Goal: Information Seeking & Learning: Learn about a topic

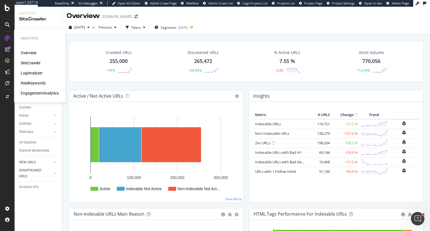
click at [31, 84] on div "RealKeywords" at bounding box center [33, 83] width 25 height 6
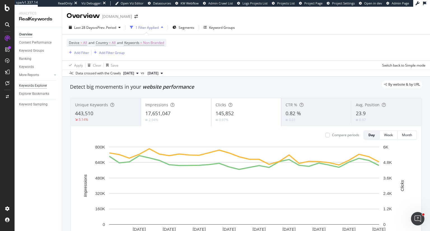
click at [37, 86] on div "Keywords Explorer" at bounding box center [33, 86] width 28 height 6
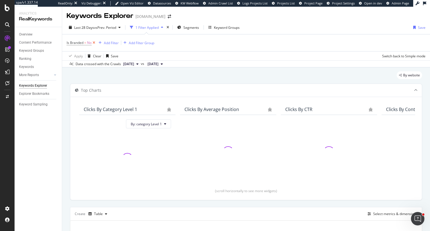
click at [94, 44] on icon at bounding box center [93, 43] width 5 height 6
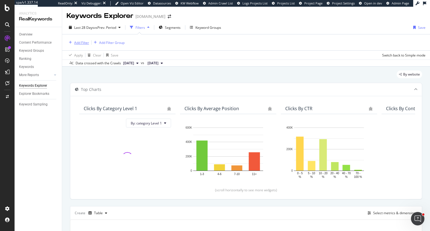
click at [82, 42] on div "Add Filter" at bounding box center [81, 42] width 15 height 5
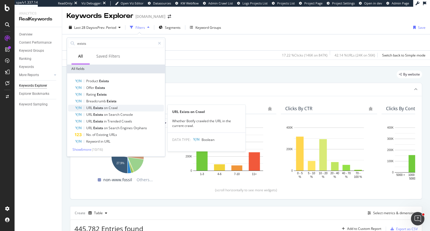
type input "exists"
click at [116, 103] on span "Crawl" at bounding box center [113, 107] width 9 height 5
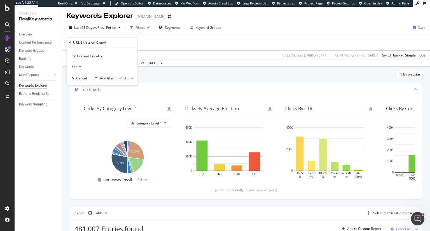
click at [129, 79] on div "Apply" at bounding box center [128, 78] width 9 height 5
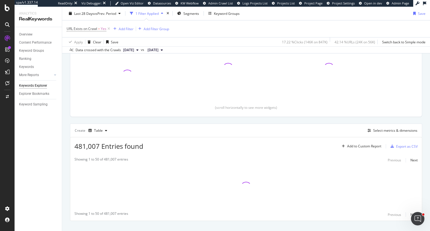
scroll to position [84, 0]
click at [214, 103] on div "Select metrics & dimensions" at bounding box center [395, 130] width 44 height 5
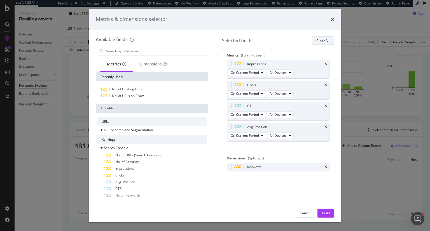
click at [214, 40] on div "Clear All" at bounding box center [322, 40] width 13 height 5
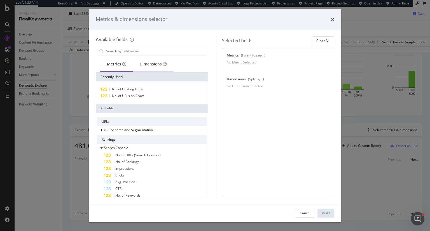
click at [151, 63] on div "Dimensions" at bounding box center [153, 64] width 27 height 6
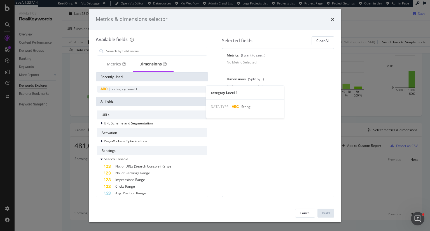
click at [129, 88] on span "category Level 1" at bounding box center [124, 89] width 25 height 5
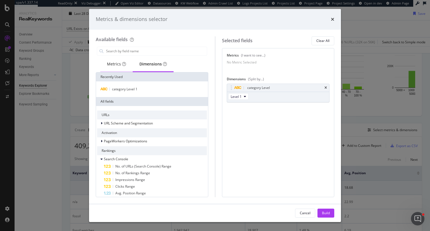
click at [116, 62] on div "Metrics" at bounding box center [116, 64] width 19 height 6
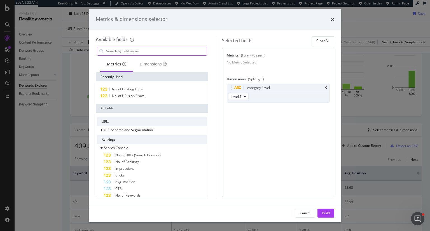
click at [135, 50] on input "modal" at bounding box center [155, 51] width 101 height 8
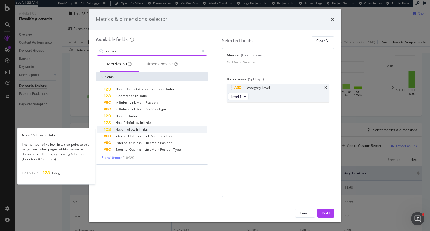
type input "inlinks"
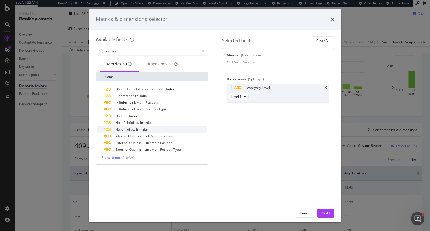
click at [162, 103] on div "No. of Follow Inlinks" at bounding box center [155, 129] width 103 height 7
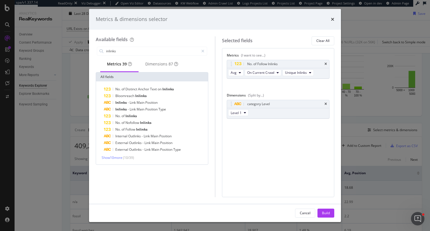
click at [162, 103] on div "No. of Follow Inlinks" at bounding box center [155, 129] width 103 height 7
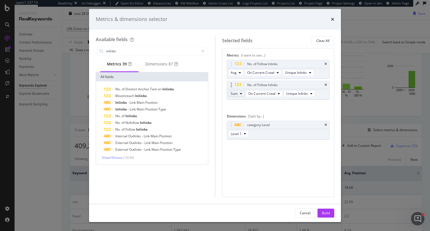
click at [214, 93] on icon "modal" at bounding box center [241, 93] width 2 height 3
click at [214, 96] on span "On Current Crawl" at bounding box center [261, 93] width 27 height 5
click at [214, 103] on div "On Compared Crawl" at bounding box center [276, 114] width 62 height 8
click at [214, 94] on button "Sum" at bounding box center [236, 93] width 17 height 7
click at [214, 103] on span "Avg" at bounding box center [235, 103] width 7 height 5
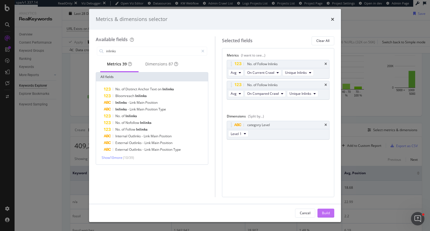
click at [214, 103] on div "Build" at bounding box center [326, 213] width 8 height 5
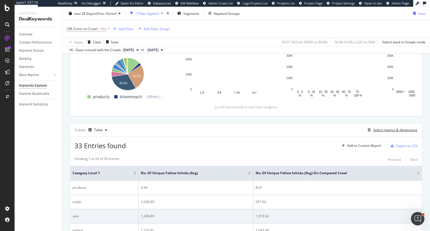
scroll to position [84, 0]
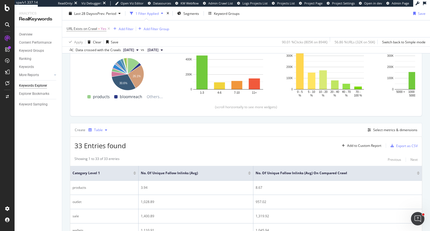
click at [98, 103] on div "Table" at bounding box center [98, 129] width 9 height 3
click at [101, 103] on div "Bar" at bounding box center [103, 166] width 6 height 5
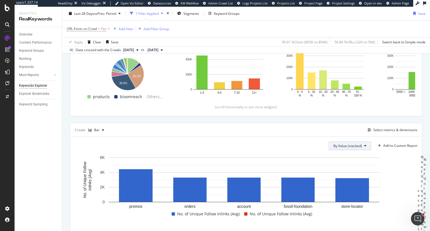
click at [214, 103] on span "By Value (stacked)" at bounding box center [347, 145] width 29 height 5
click at [214, 103] on span "By Value" at bounding box center [348, 156] width 38 height 5
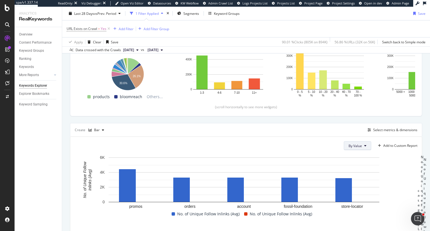
click at [214, 103] on span "By Value" at bounding box center [354, 145] width 13 height 5
click at [214, 103] on span "By Value (stacked)" at bounding box center [363, 166] width 38 height 5
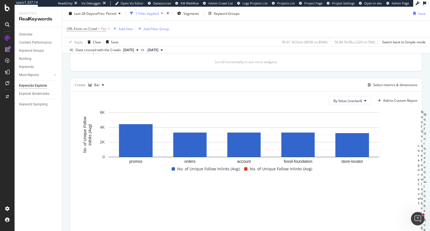
scroll to position [124, 0]
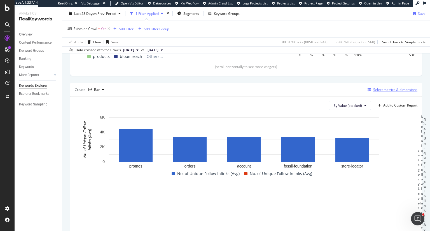
click at [214, 88] on div "Select metrics & dimensions" at bounding box center [395, 89] width 44 height 5
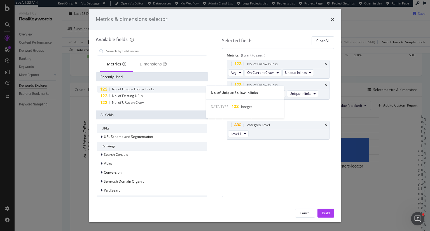
click at [152, 90] on span "No. of Unique Follow Inlinks" at bounding box center [133, 89] width 43 height 5
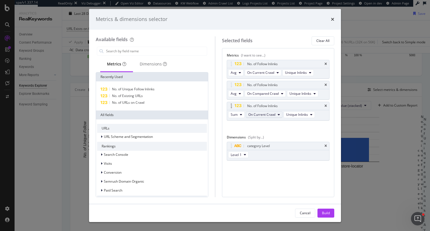
click at [214, 103] on span "On Current Crawl" at bounding box center [261, 114] width 27 height 5
click at [214, 103] on div "Diff. between Crawls - Value" at bounding box center [276, 155] width 62 height 8
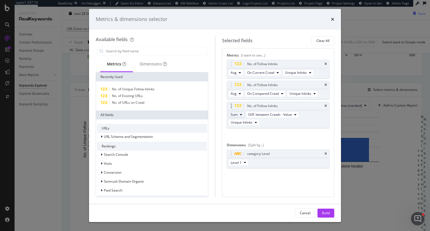
click at [214, 103] on button "Sum" at bounding box center [236, 114] width 17 height 7
click at [214, 103] on span "Avg" at bounding box center [235, 124] width 7 height 5
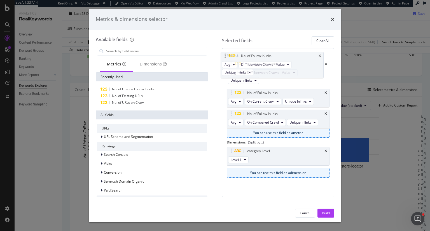
drag, startPoint x: 232, startPoint y: 106, endPoint x: 230, endPoint y: 60, distance: 46.7
click at [214, 60] on body "spa/v1.337.14 ReadOnly: Viz Debugger: Open Viz Editor Datasources KW Webflow Ad…" at bounding box center [215, 115] width 430 height 231
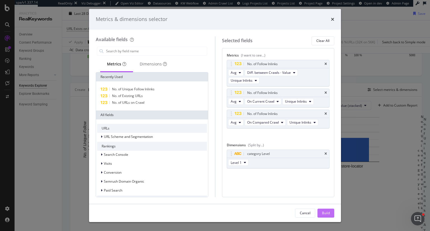
click at [214, 103] on div "Build" at bounding box center [326, 213] width 8 height 5
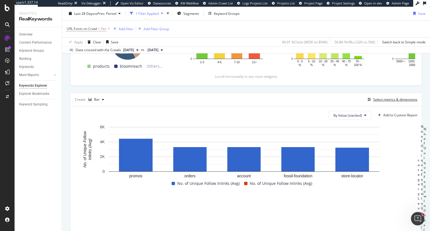
scroll to position [104, 0]
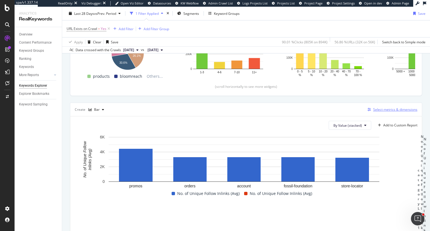
click at [214, 103] on div "Select metrics & dimensions" at bounding box center [395, 109] width 44 height 5
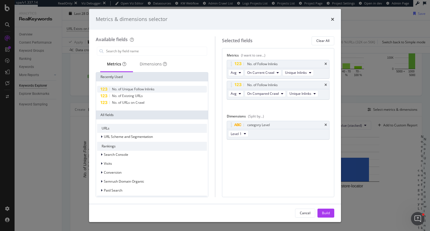
click at [153, 90] on span "No. of Unique Follow Inlinks" at bounding box center [133, 89] width 43 height 5
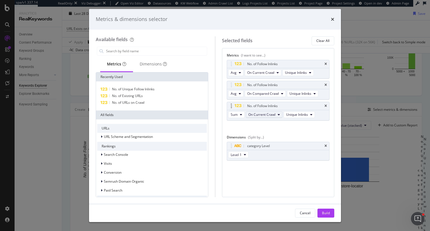
click at [214, 103] on span "On Current Crawl" at bounding box center [261, 114] width 27 height 5
click at [214, 103] on div "On Current Crawl On Compared Crawl Diff. between Crawls - Percentage Diff. betw…" at bounding box center [276, 138] width 62 height 41
click at [214, 103] on span "Diff. between Crawls - Value" at bounding box center [276, 155] width 53 height 5
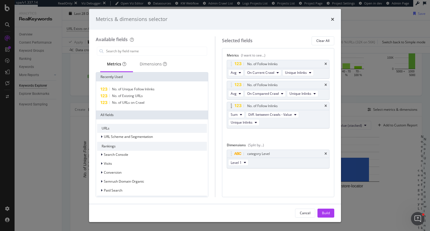
click at [214, 103] on div "Sum Diff. between Crawls - Value Unique Inlinks" at bounding box center [278, 119] width 102 height 18
click at [214, 103] on button "Sum" at bounding box center [236, 114] width 17 height 7
click at [214, 103] on span "Avg" at bounding box center [235, 124] width 7 height 5
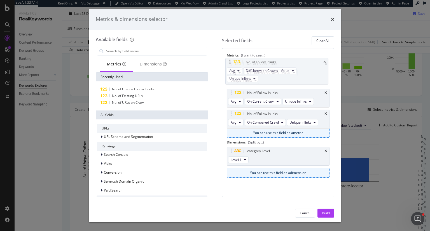
drag, startPoint x: 230, startPoint y: 105, endPoint x: 229, endPoint y: 62, distance: 43.6
click at [214, 62] on body "spa/v1.337.14 ReadOnly: Viz Debugger: Open Viz Editor Datasources KW Webflow Ad…" at bounding box center [215, 115] width 430 height 231
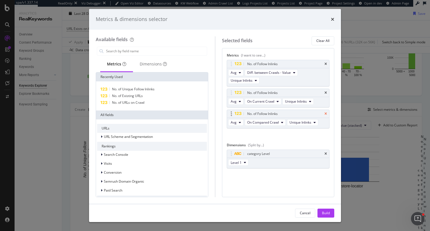
click at [214, 103] on icon "times" at bounding box center [325, 113] width 3 height 3
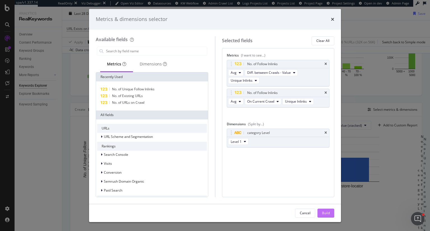
click at [214, 103] on div "Build" at bounding box center [326, 213] width 8 height 5
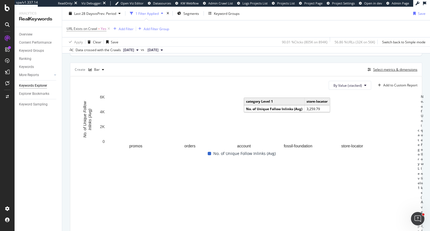
scroll to position [76, 0]
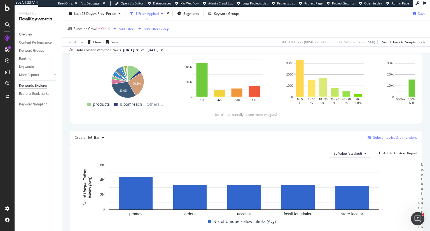
click at [214, 103] on div "Select metrics & dimensions" at bounding box center [395, 137] width 44 height 5
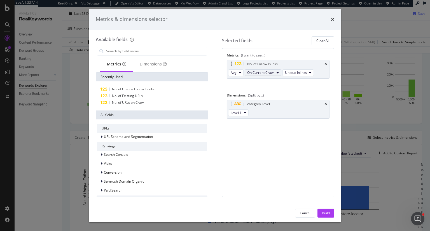
click at [214, 72] on icon "modal" at bounding box center [277, 72] width 2 height 3
click at [214, 103] on span "Diff. between Crawls - Value" at bounding box center [274, 113] width 53 height 5
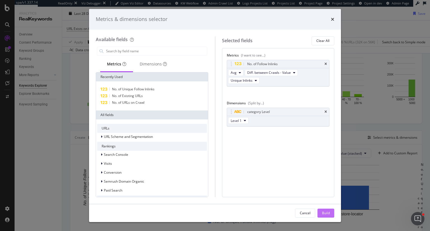
click at [214, 103] on div "Build" at bounding box center [326, 213] width 8 height 5
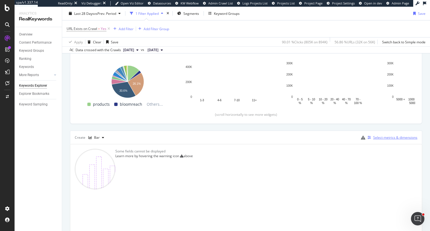
click at [214, 103] on div "Select metrics & dimensions" at bounding box center [395, 137] width 44 height 5
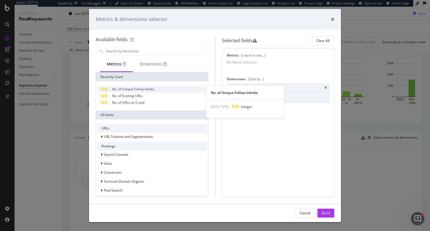
click at [145, 90] on span "No. of Unique Follow Inlinks" at bounding box center [133, 89] width 43 height 5
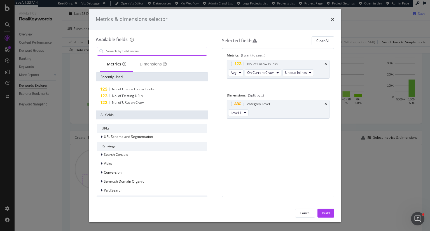
click at [133, 51] on input "modal" at bounding box center [155, 51] width 101 height 8
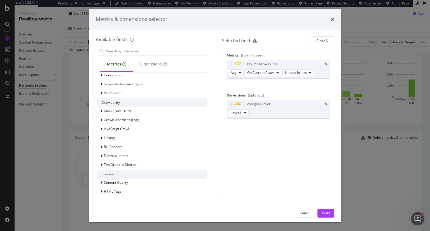
scroll to position [92, 0]
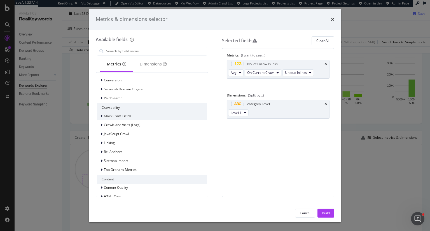
click at [116, 103] on span "Main Crawl Fields" at bounding box center [117, 116] width 27 height 5
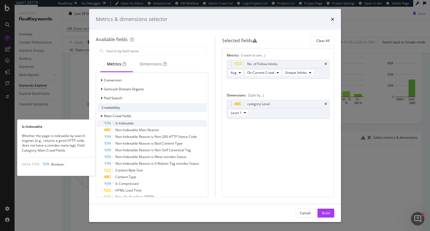
click at [156, 103] on div "Is Indexable" at bounding box center [155, 123] width 103 height 7
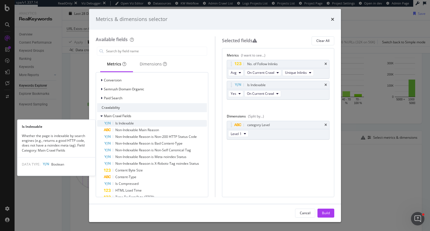
click at [157, 103] on div "Is Indexable" at bounding box center [155, 123] width 103 height 7
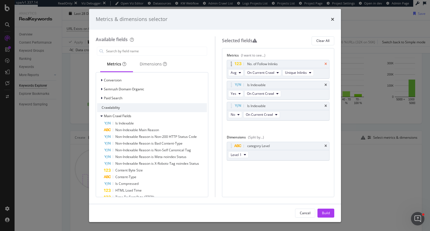
click at [214, 62] on icon "times" at bounding box center [325, 63] width 3 height 3
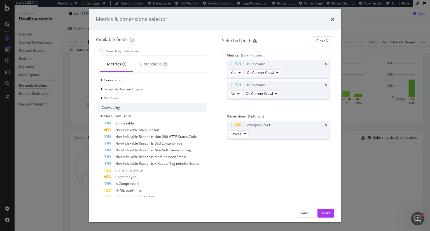
click at [214, 62] on icon "times" at bounding box center [325, 63] width 3 height 3
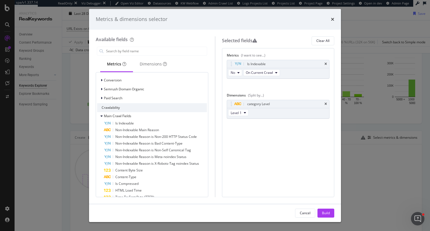
click at [214, 62] on icon "times" at bounding box center [325, 63] width 3 height 3
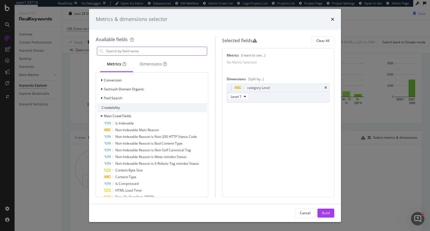
click at [133, 50] on input "modal" at bounding box center [155, 51] width 101 height 8
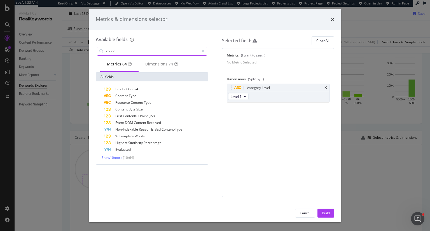
scroll to position [0, 0]
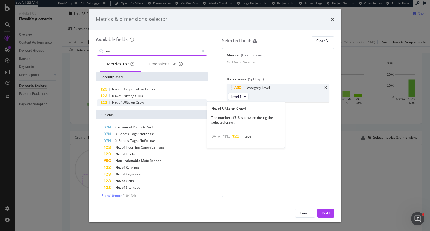
type input "no"
click at [144, 103] on span "Crawl" at bounding box center [140, 102] width 9 height 5
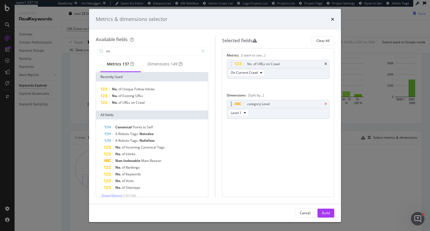
click at [214, 102] on icon "times" at bounding box center [325, 103] width 3 height 3
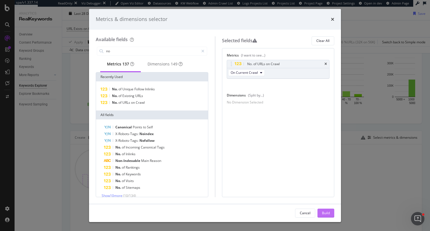
click at [214, 103] on div "Build" at bounding box center [326, 213] width 8 height 5
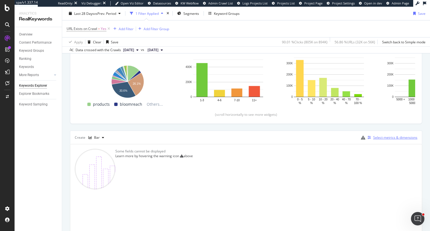
click at [214, 103] on div "Select metrics & dimensions" at bounding box center [395, 137] width 44 height 5
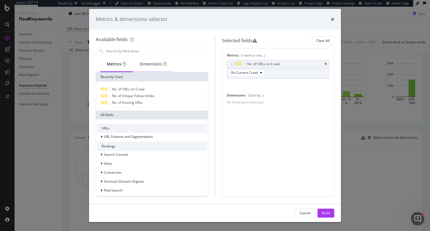
click at [153, 63] on div "Dimensions" at bounding box center [153, 64] width 27 height 6
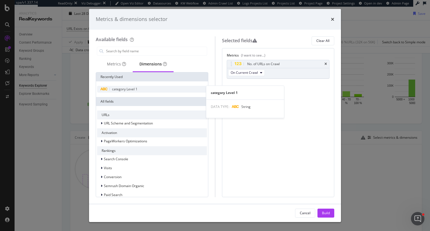
click at [143, 87] on div "category Level 1" at bounding box center [152, 89] width 110 height 7
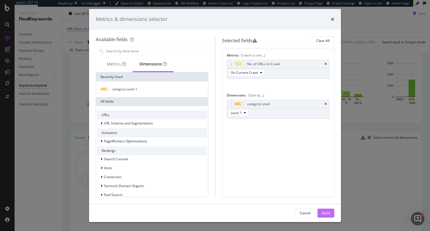
click at [214, 103] on button "Build" at bounding box center [325, 213] width 17 height 9
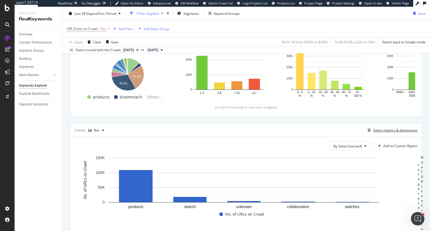
scroll to position [76, 0]
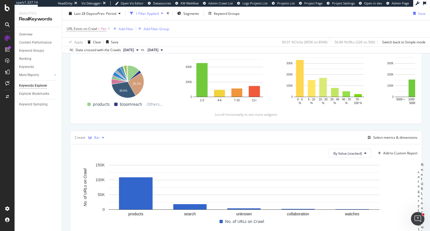
click at [100, 103] on div "button" at bounding box center [103, 137] width 7 height 3
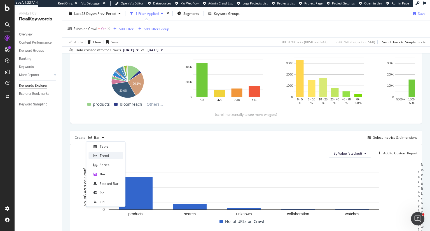
click at [103, 103] on div "Trend" at bounding box center [104, 155] width 9 height 5
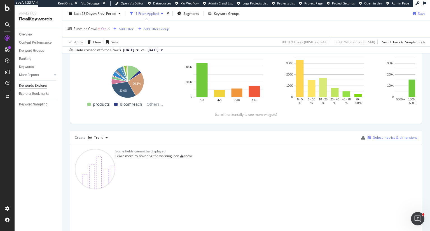
click at [214, 103] on div "Select metrics & dimensions" at bounding box center [395, 137] width 44 height 5
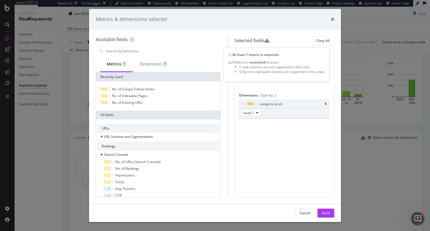
click at [214, 40] on icon "modal" at bounding box center [267, 40] width 4 height 4
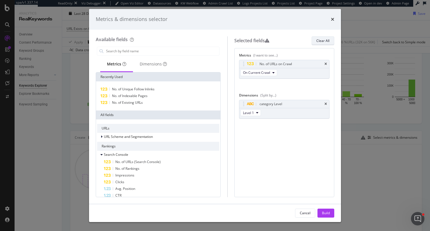
click at [214, 42] on button "Clear All" at bounding box center [322, 40] width 23 height 9
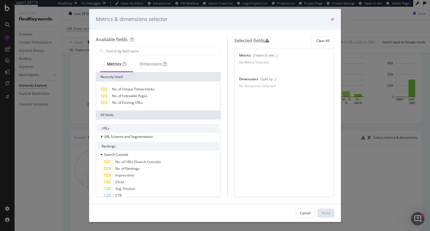
click at [214, 18] on icon "times" at bounding box center [332, 19] width 3 height 4
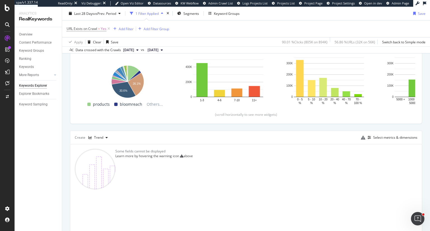
drag, startPoint x: 108, startPoint y: 27, endPoint x: 82, endPoint y: 132, distance: 108.5
click at [108, 27] on icon at bounding box center [108, 29] width 5 height 6
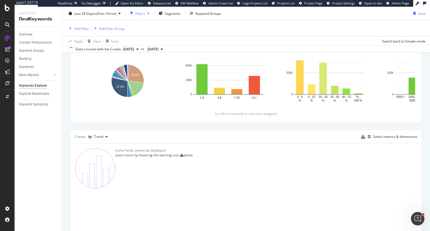
scroll to position [76, 0]
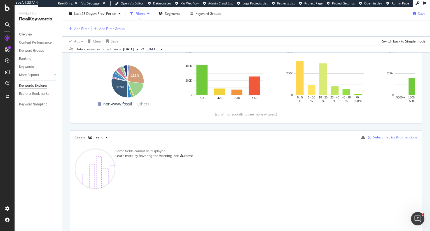
click at [214, 103] on div "Select metrics & dimensions" at bounding box center [395, 137] width 44 height 5
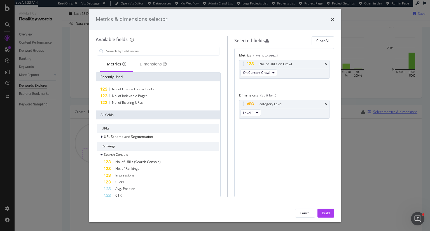
scroll to position [50, 0]
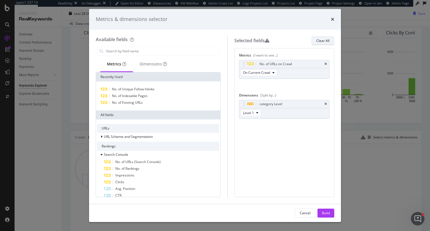
click at [214, 40] on div "Clear All" at bounding box center [322, 40] width 13 height 5
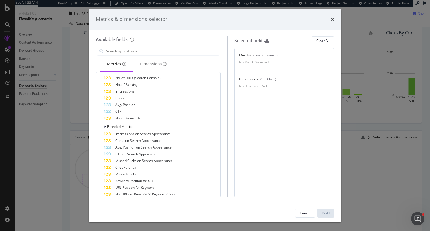
scroll to position [56, 0]
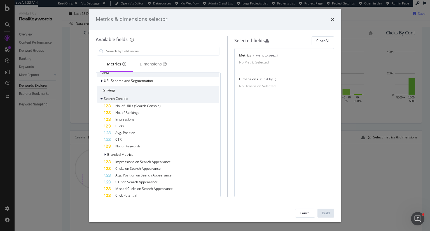
click at [102, 98] on icon "modal" at bounding box center [101, 98] width 2 height 3
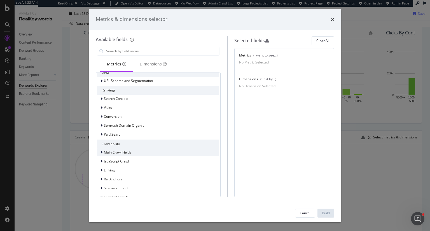
click at [104, 103] on span "Main Crawl Fields" at bounding box center [117, 152] width 27 height 5
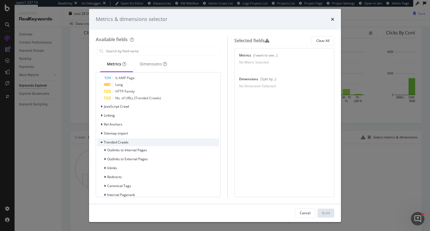
scroll to position [280, 0]
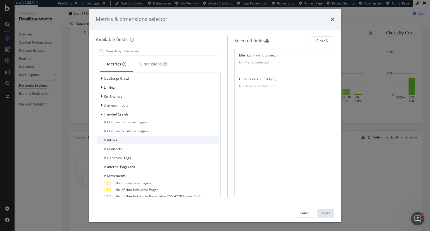
click at [113, 103] on span "Inlinks" at bounding box center [112, 140] width 10 height 5
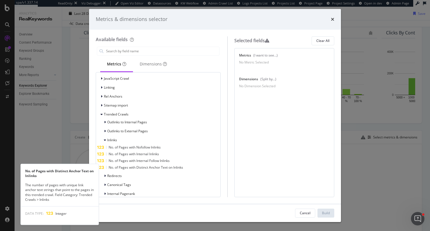
click at [137, 103] on span "No. of Pages with Distinct Anchor Text on Inlinks" at bounding box center [146, 167] width 74 height 5
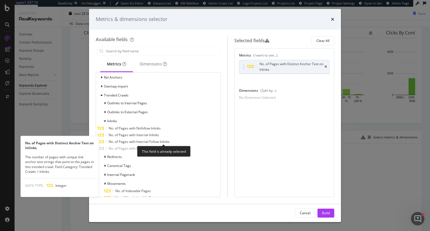
scroll to position [308, 0]
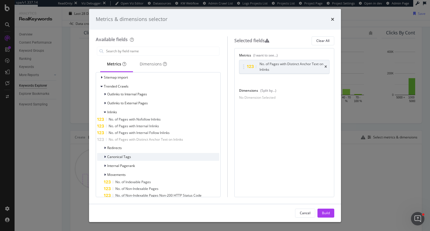
click at [128, 103] on span "Canonical Tags" at bounding box center [119, 156] width 24 height 5
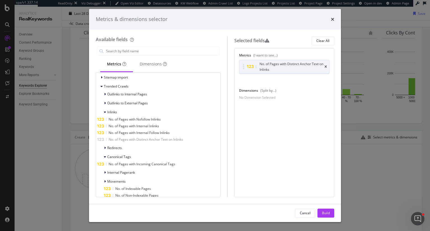
click at [175, 103] on span "No. of Pages with Incoming Canonical Tags" at bounding box center [142, 164] width 67 height 5
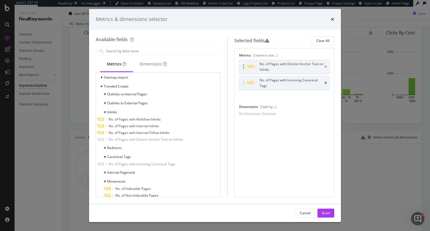
click at [214, 66] on icon "times" at bounding box center [325, 66] width 3 height 3
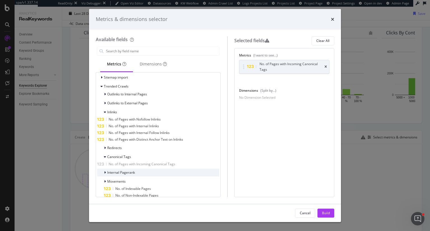
click at [133, 103] on span "Internal Pagerank" at bounding box center [121, 172] width 28 height 5
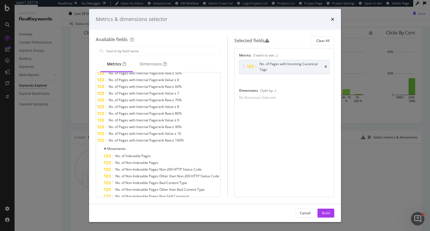
scroll to position [503, 0]
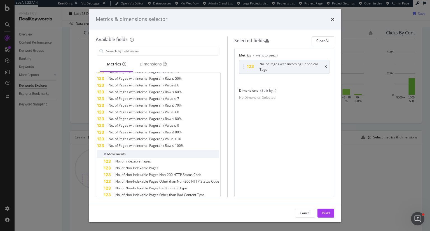
click at [105, 103] on icon "modal" at bounding box center [105, 153] width 2 height 3
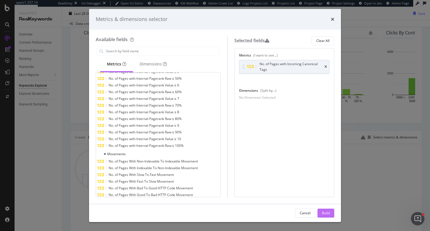
click at [214, 103] on div "Build" at bounding box center [326, 213] width 8 height 5
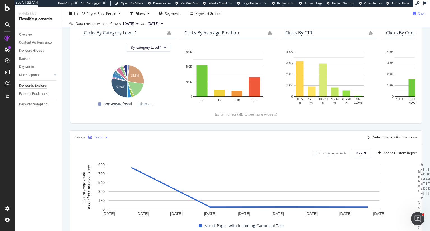
click at [99, 103] on div "Trend" at bounding box center [98, 137] width 9 height 3
click at [97, 103] on div "Bar" at bounding box center [105, 174] width 34 height 7
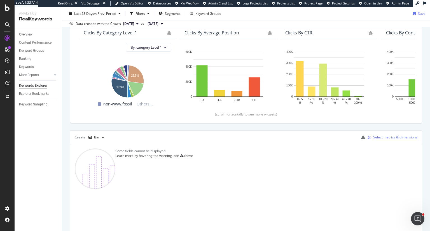
click at [214, 103] on div "Select metrics & dimensions" at bounding box center [395, 137] width 44 height 5
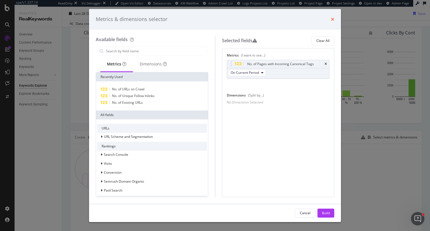
click at [214, 17] on icon "times" at bounding box center [332, 19] width 3 height 4
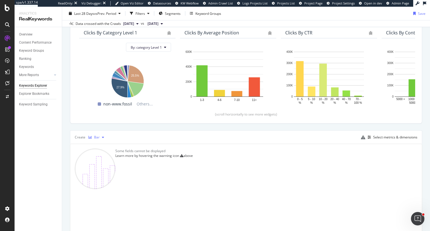
click at [100, 103] on div "button" at bounding box center [103, 137] width 7 height 3
click at [103, 103] on div "Trend" at bounding box center [104, 155] width 9 height 5
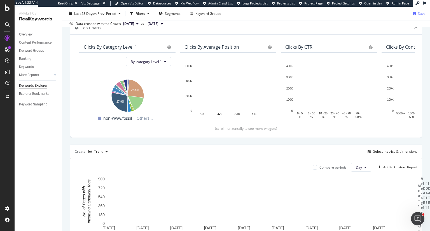
scroll to position [20, 0]
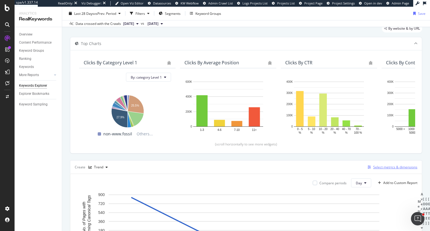
click at [214, 103] on div "Select metrics & dimensions" at bounding box center [395, 167] width 44 height 5
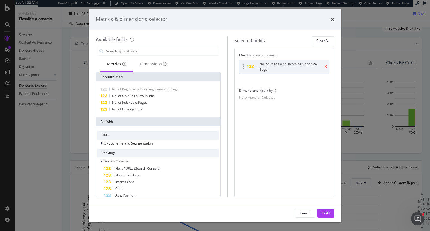
click at [214, 65] on icon "times" at bounding box center [325, 66] width 3 height 3
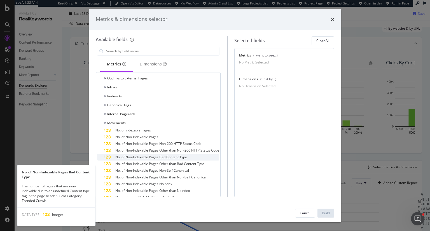
scroll to position [314, 0]
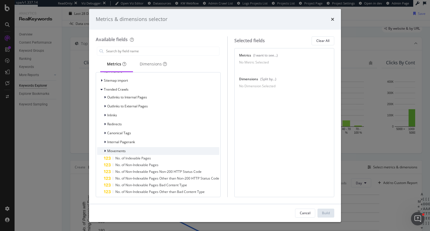
click at [115, 103] on span "Movements" at bounding box center [116, 151] width 18 height 5
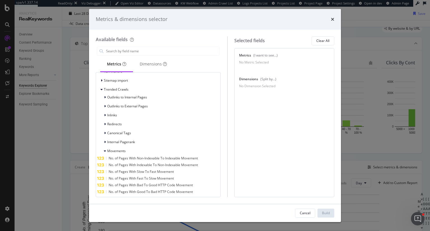
click at [177, 103] on span "No. of Pages With Indexable To Non-Indexable Movement" at bounding box center [153, 164] width 89 height 5
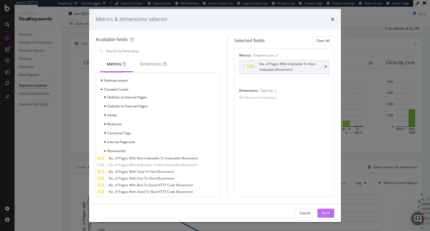
click at [214, 103] on div "Build" at bounding box center [326, 213] width 8 height 5
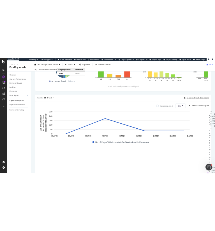
scroll to position [112, 0]
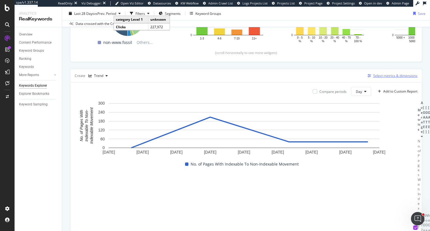
click at [214, 77] on div "Select metrics & dimensions" at bounding box center [395, 75] width 44 height 5
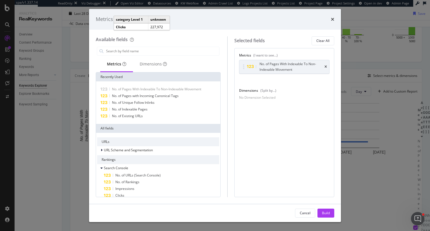
click at [59, 34] on div "Metrics & dimensions selector Available fields Metrics Dimensions Recently Used…" at bounding box center [215, 115] width 430 height 231
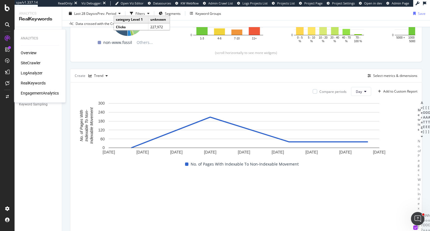
click at [38, 64] on div "SiteCrawler" at bounding box center [31, 63] width 20 height 6
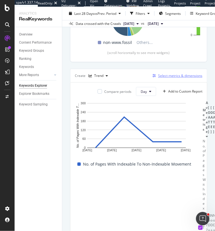
click at [182, 76] on div "Select metrics & dimensions" at bounding box center [180, 75] width 44 height 5
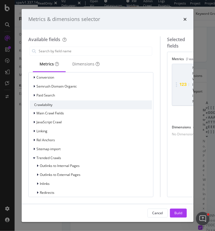
scroll to position [364, 0]
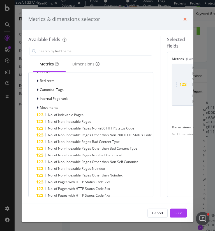
click at [183, 19] on icon "times" at bounding box center [184, 19] width 3 height 4
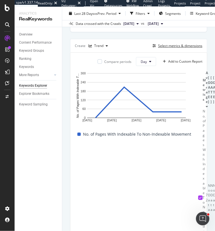
scroll to position [0, 0]
click at [158, 22] on span "[DATE]" at bounding box center [152, 23] width 11 height 5
click at [133, 23] on span "[DATE]" at bounding box center [128, 23] width 11 height 5
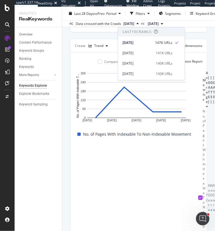
click at [133, 23] on span "[DATE]" at bounding box center [128, 23] width 11 height 5
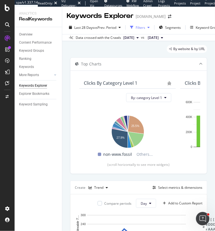
click at [145, 27] on div "Filters" at bounding box center [140, 27] width 10 height 5
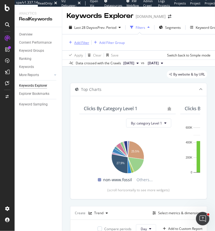
click at [81, 41] on div "Add Filter" at bounding box center [81, 42] width 15 height 5
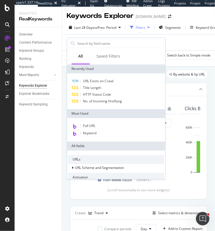
click at [180, 38] on div "Add Filter Add Filter Group" at bounding box center [138, 42] width 143 height 16
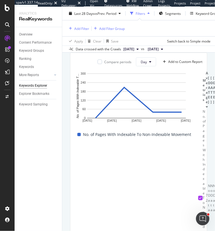
scroll to position [0, 53]
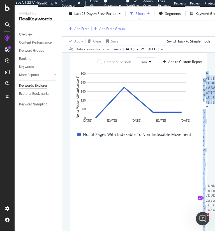
drag, startPoint x: 100, startPoint y: 198, endPoint x: 96, endPoint y: 199, distance: 4.3
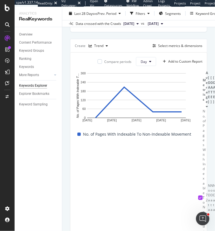
click at [213, 103] on td "No Data" at bounding box center [214, 197] width 3 height 177
drag, startPoint x: 92, startPoint y: 197, endPoint x: 96, endPoint y: 196, distance: 4.7
click at [202, 103] on td "No. of Pages With Indexable To Non-Indexable Movement" at bounding box center [203, 197] width 3 height 177
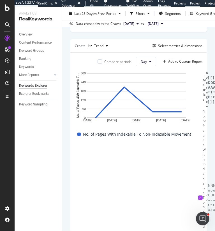
click at [141, 24] on button "[DATE]" at bounding box center [131, 23] width 20 height 7
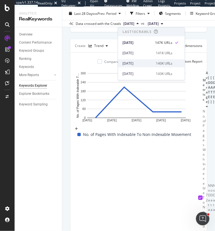
click at [150, 62] on div "[DATE]" at bounding box center [137, 63] width 30 height 5
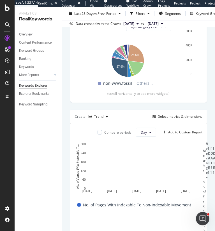
scroll to position [84, 0]
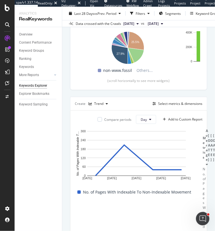
click at [165, 24] on button "[DATE]" at bounding box center [155, 23] width 20 height 7
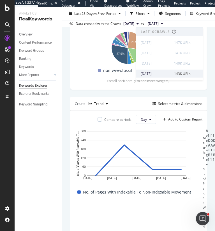
click at [162, 76] on div "[DATE]" at bounding box center [155, 73] width 30 height 5
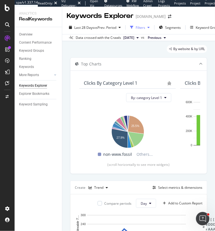
click at [146, 30] on div "Filters" at bounding box center [140, 27] width 24 height 8
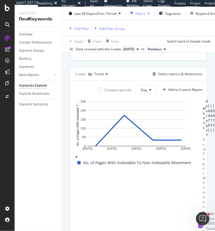
scroll to position [111, 0]
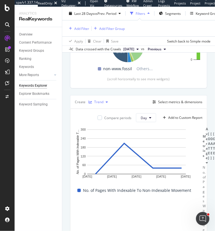
click at [96, 100] on div "Trend" at bounding box center [98, 101] width 9 height 3
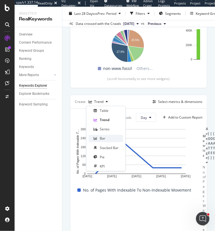
click at [104, 103] on div "Bar" at bounding box center [103, 138] width 6 height 5
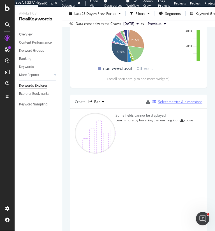
click at [171, 100] on div "Select metrics & dimensions" at bounding box center [180, 101] width 44 height 5
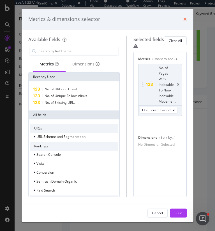
click at [183, 19] on icon "times" at bounding box center [184, 19] width 3 height 4
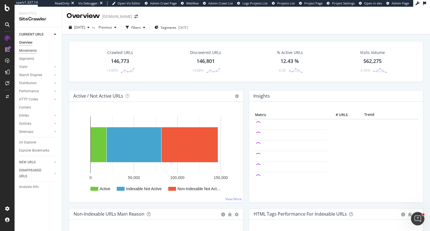
click at [30, 50] on div "Movements" at bounding box center [28, 51] width 18 height 6
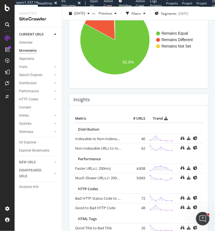
scroll to position [420, 0]
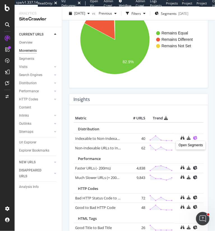
click at [192, 137] on icon at bounding box center [194, 138] width 4 height 4
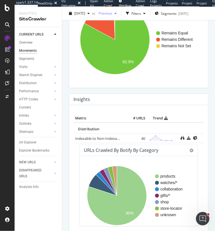
click at [112, 15] on span "Previous" at bounding box center [104, 13] width 16 height 5
click at [72, 84] on div "Remains Equal Remains Different Remains Not Set 16.6% 82.9% Canonical Change UR…" at bounding box center [138, 37] width 138 height 101
